Goal: Information Seeking & Learning: Learn about a topic

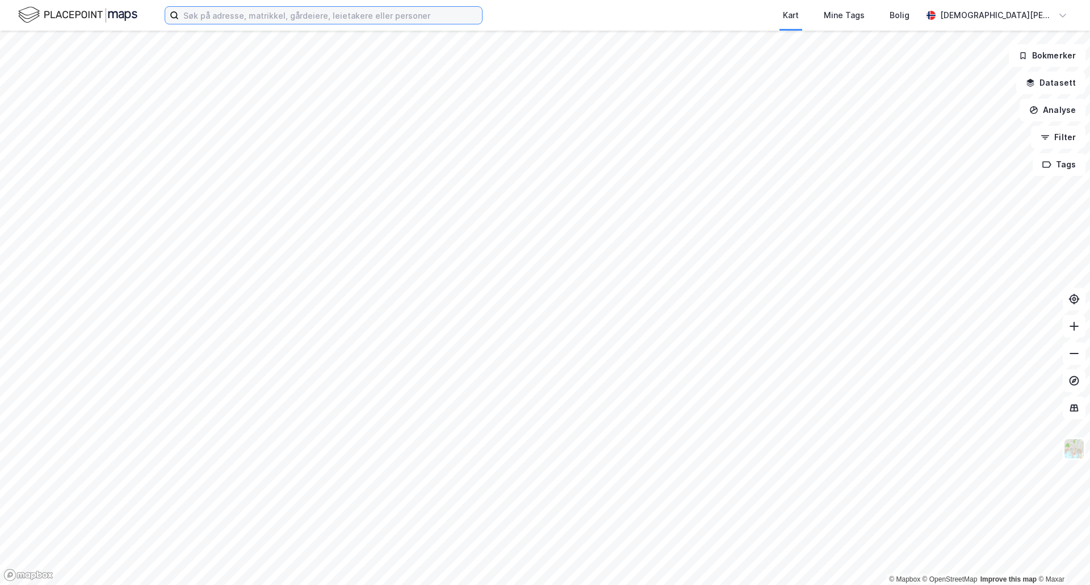
click at [391, 18] on input at bounding box center [330, 15] width 303 height 17
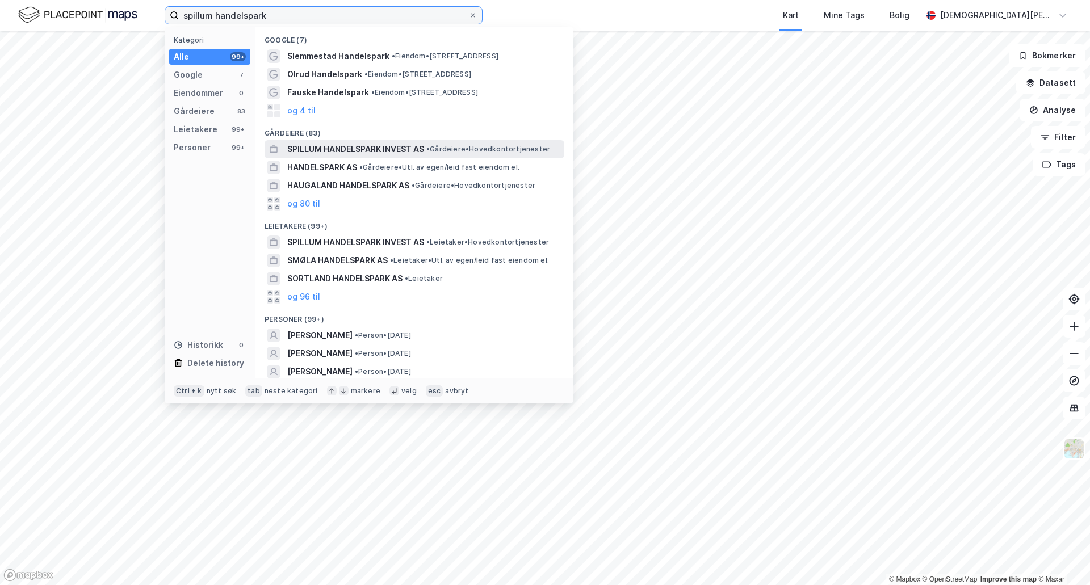
type input "spillum handelspark"
click at [336, 147] on span "SPILLUM HANDELSPARK INVEST AS" at bounding box center [355, 149] width 137 height 14
